Goal: Information Seeking & Learning: Learn about a topic

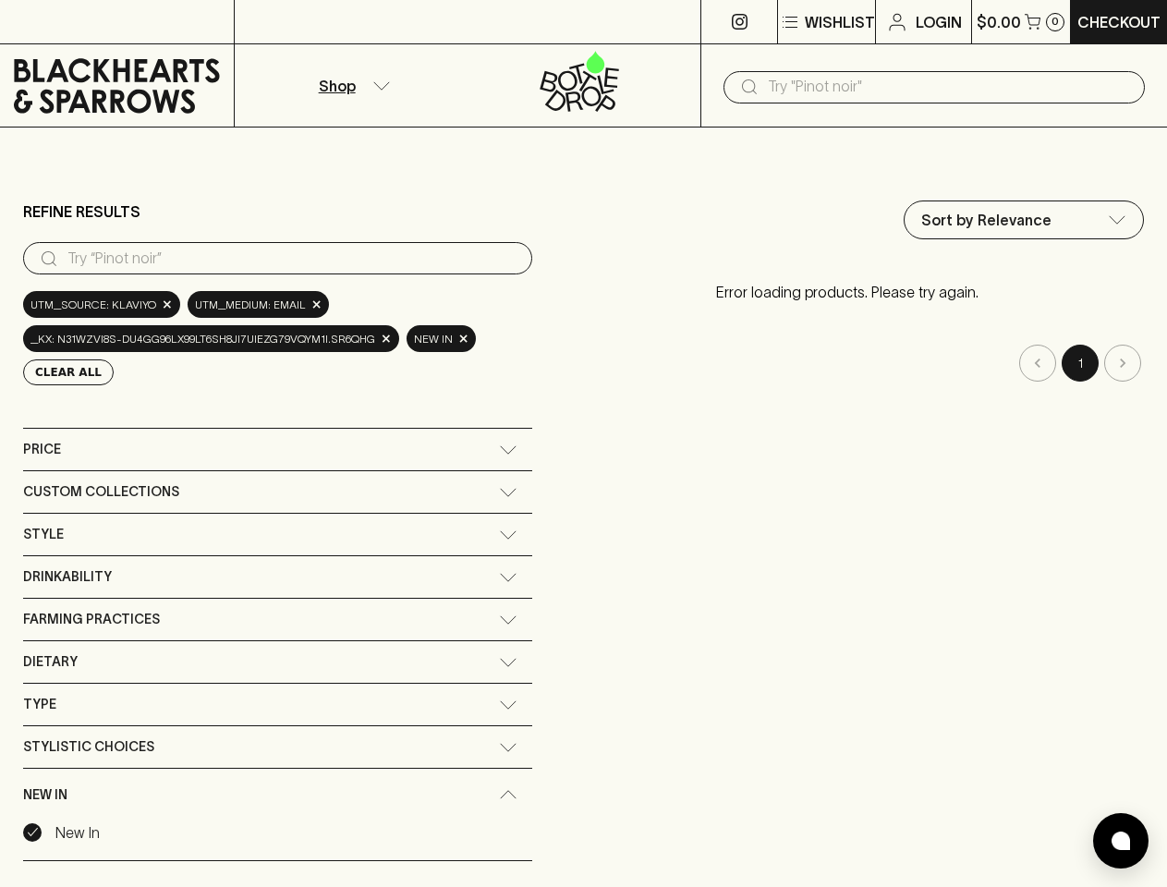
click at [583, 444] on div "Sort by Relevance default ​ Error loading products. Please try again. 1" at bounding box center [847, 558] width 593 height 715
click at [825, 22] on p "Wishlist" at bounding box center [840, 22] width 70 height 22
click at [274, 258] on input "search" at bounding box center [292, 259] width 450 height 30
click at [63, 372] on button "Clear All" at bounding box center [68, 372] width 91 height 26
click at [551, 449] on div "Sort by Relevance default ​ Error loading products. Please try again. 1" at bounding box center [847, 558] width 593 height 715
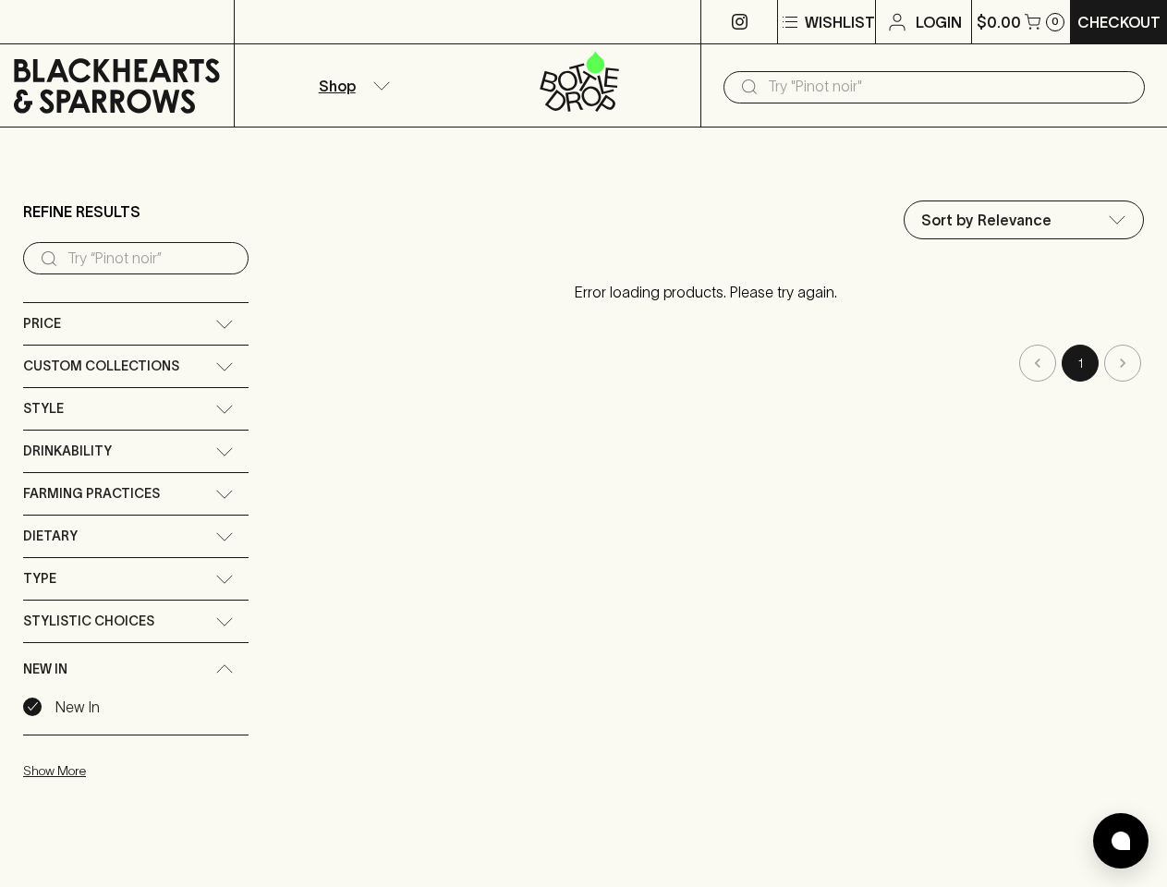
click at [274, 492] on div "Sort by Relevance default ​ Error loading products. Please try again. 1" at bounding box center [705, 496] width 877 height 590
click at [274, 534] on div "Sort by Relevance default ​ Error loading products. Please try again. 1" at bounding box center [705, 496] width 877 height 590
